Goal: Task Accomplishment & Management: Manage account settings

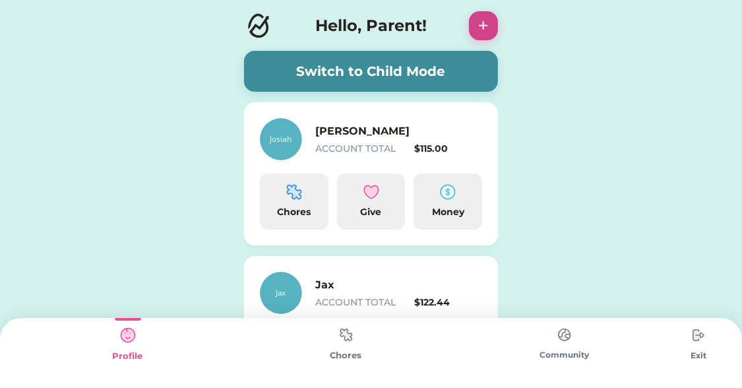
click at [484, 27] on button "+" at bounding box center [483, 25] width 29 height 29
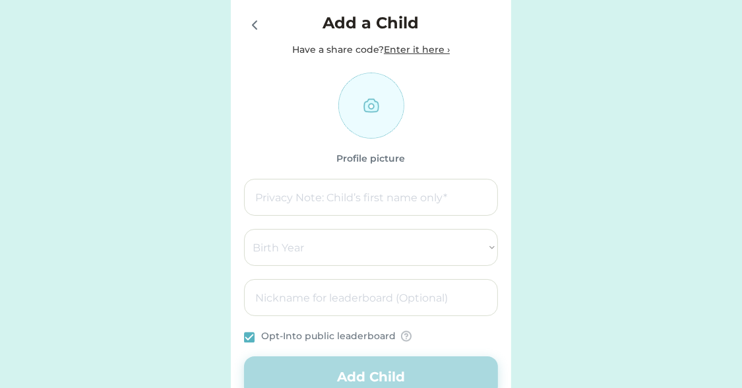
click at [253, 29] on icon at bounding box center [255, 25] width 16 height 16
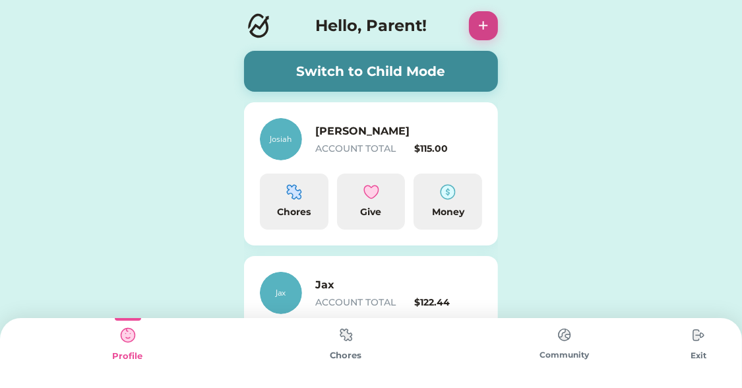
click at [491, 23] on button "+" at bounding box center [483, 25] width 29 height 29
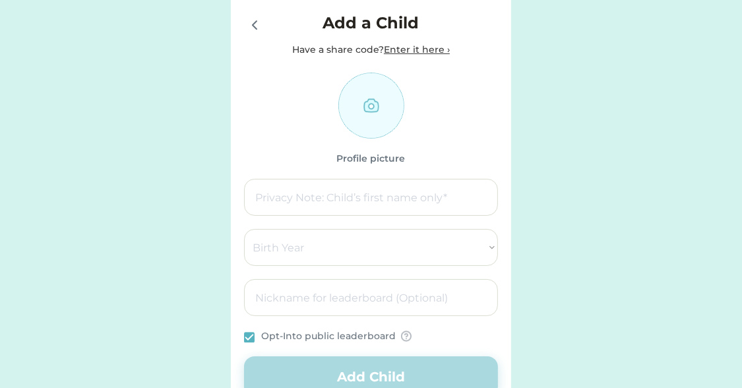
click at [253, 22] on icon at bounding box center [255, 25] width 16 height 16
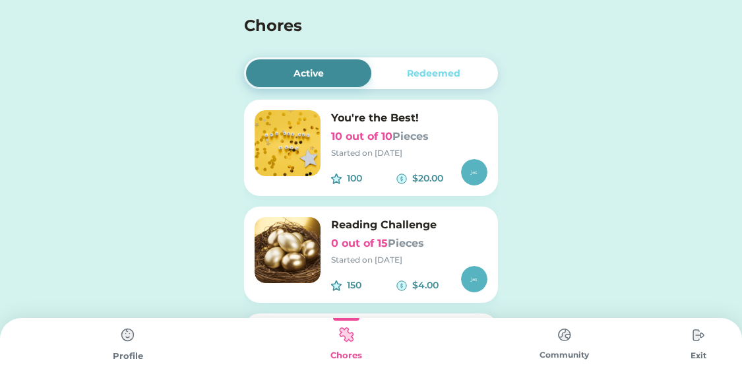
click at [134, 336] on img at bounding box center [128, 335] width 26 height 26
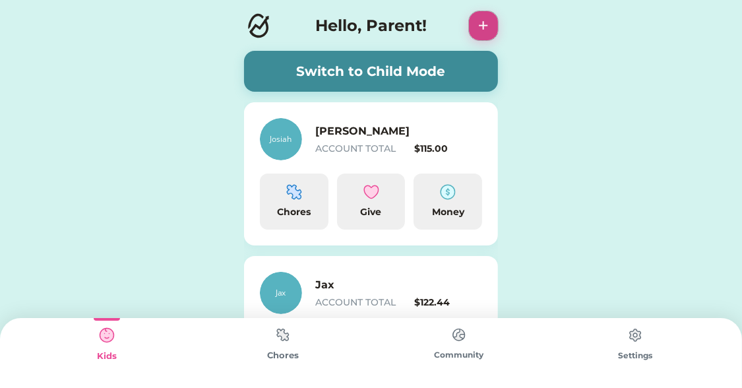
click at [478, 31] on button "+" at bounding box center [483, 25] width 29 height 29
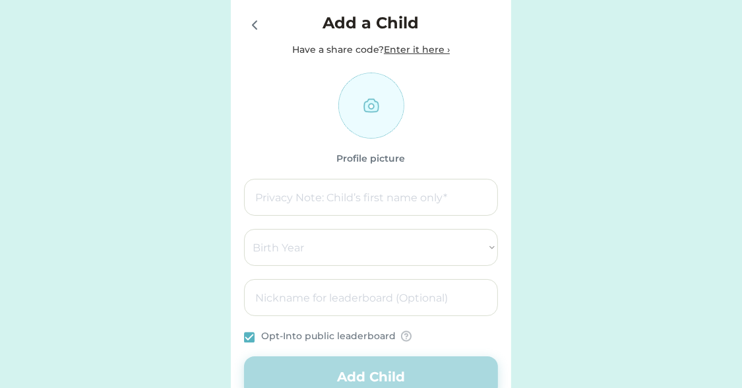
scroll to position [88, 0]
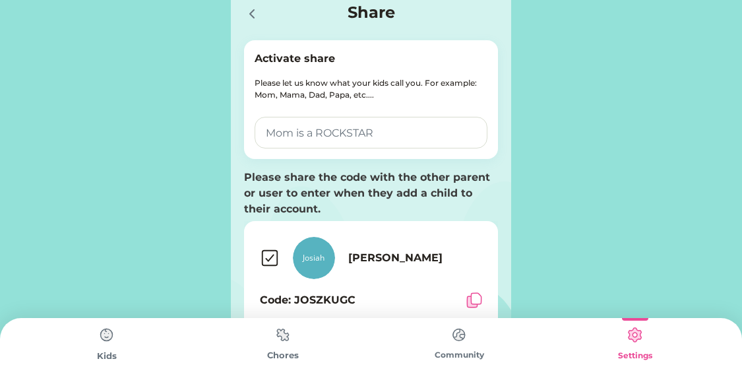
scroll to position [31, 0]
